Goal: Task Accomplishment & Management: Use online tool/utility

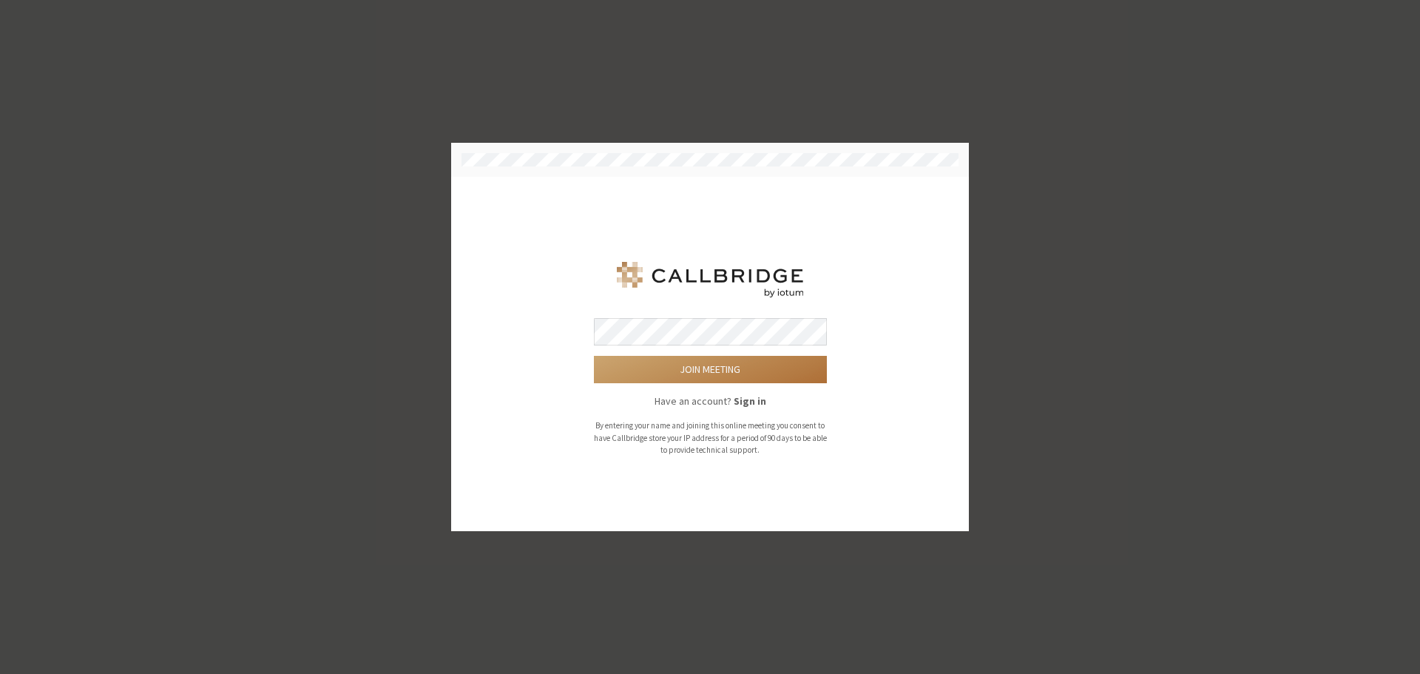
click at [720, 374] on button "Join meeting" at bounding box center [710, 369] width 233 height 27
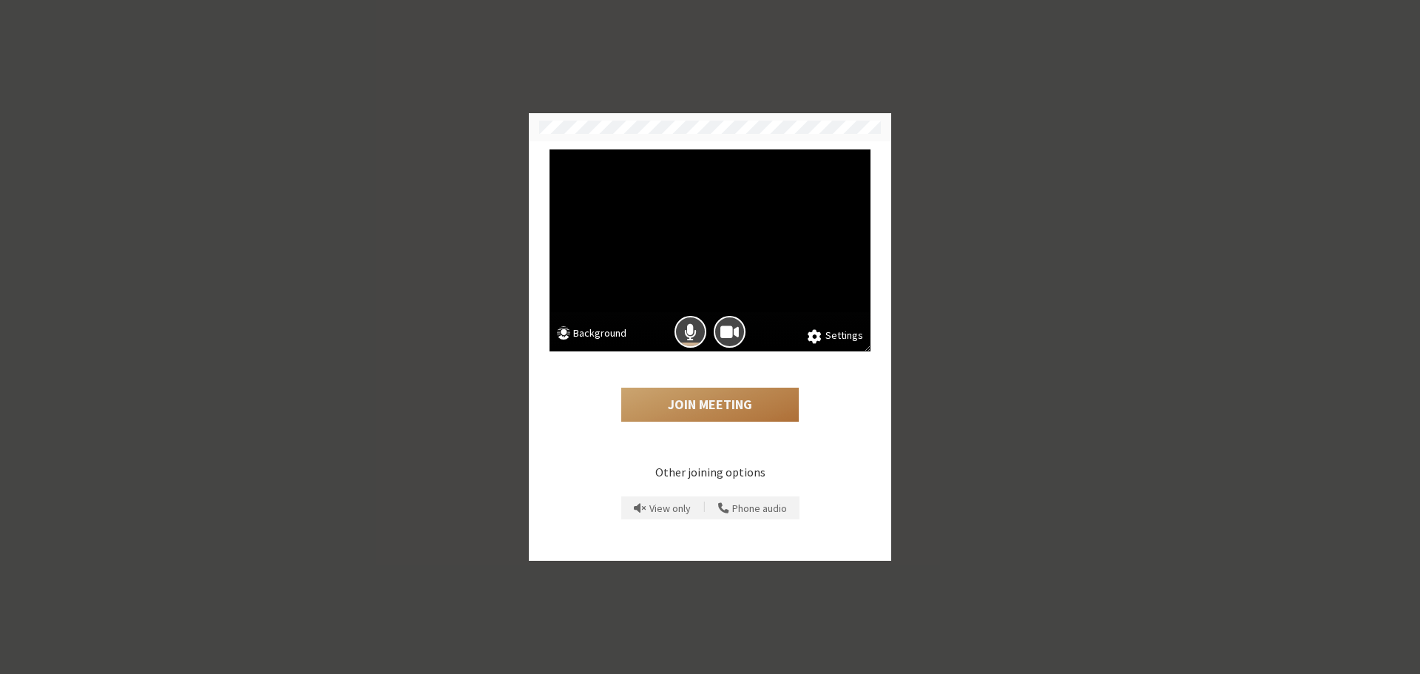
click at [666, 404] on button "Join Meeting" at bounding box center [710, 405] width 178 height 34
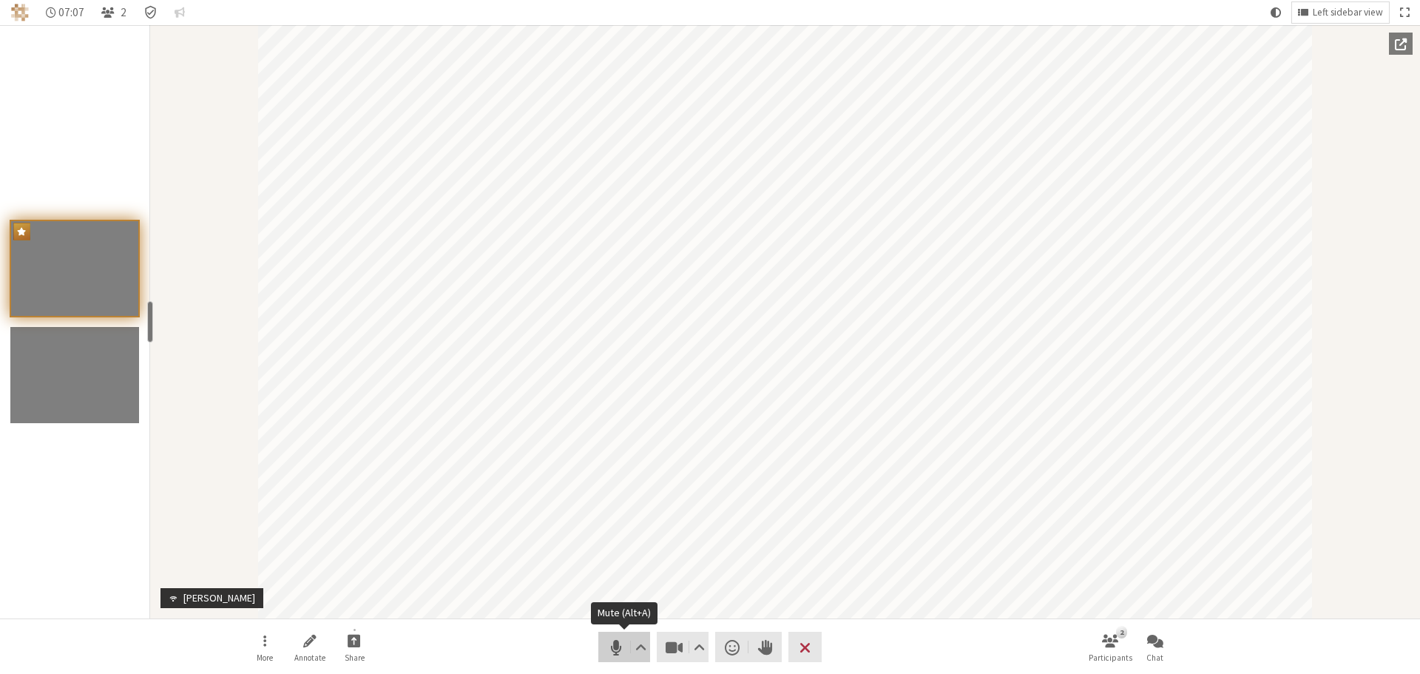
click at [613, 641] on span "Mute (Alt+A)" at bounding box center [616, 647] width 21 height 21
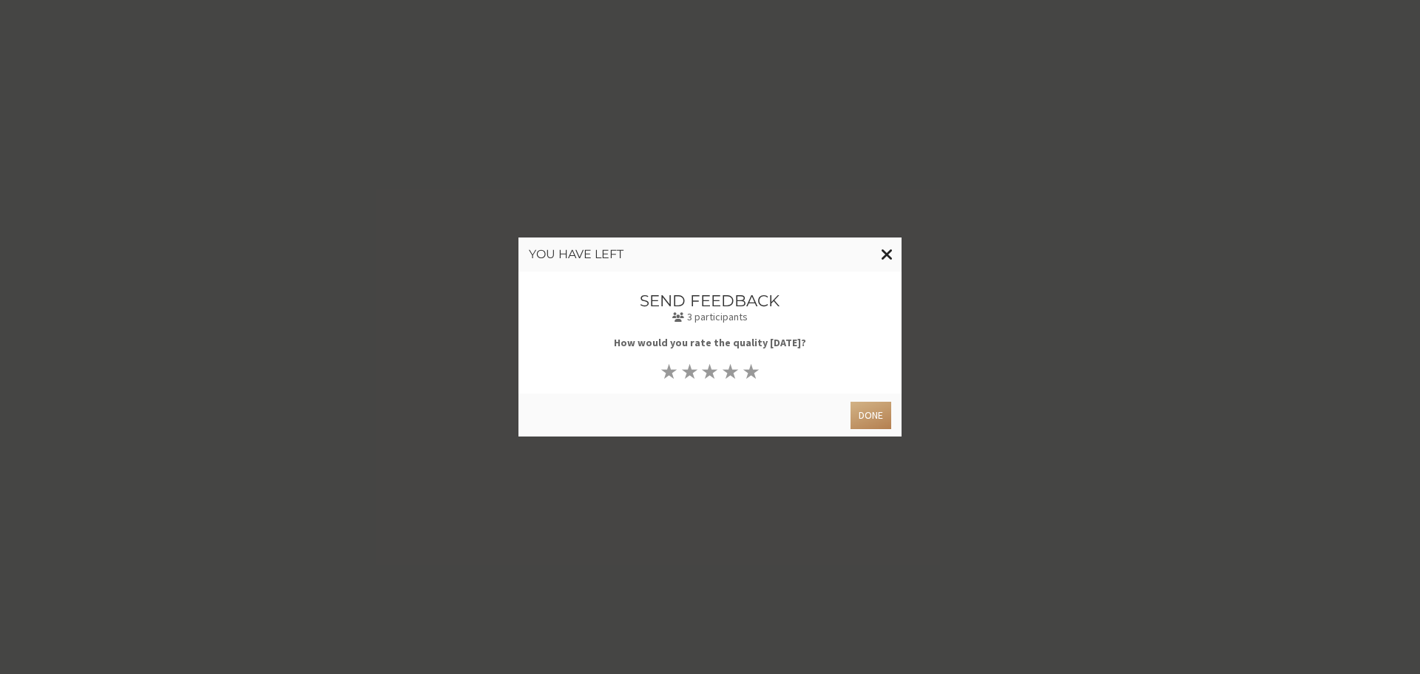
click at [894, 256] on button "Close modal" at bounding box center [887, 254] width 29 height 34
